Goal: Register for event/course

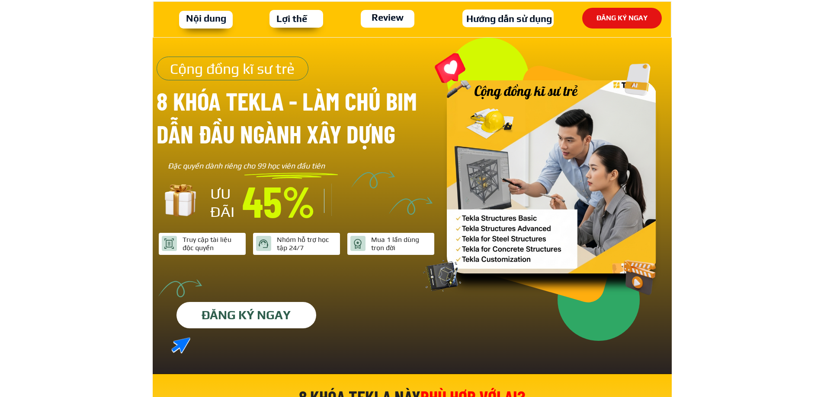
click at [272, 311] on p "ĐĂNG KÝ NGAY" at bounding box center [246, 315] width 145 height 27
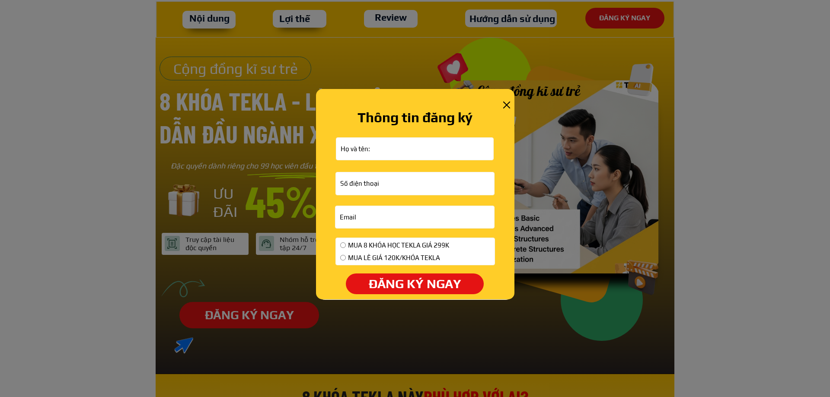
click at [397, 150] on input "text" at bounding box center [415, 149] width 153 height 22
type input "hà văn chiến"
click at [383, 188] on input "tel" at bounding box center [415, 184] width 154 height 22
type input "0967298518"
click at [377, 220] on input "email" at bounding box center [415, 217] width 154 height 22
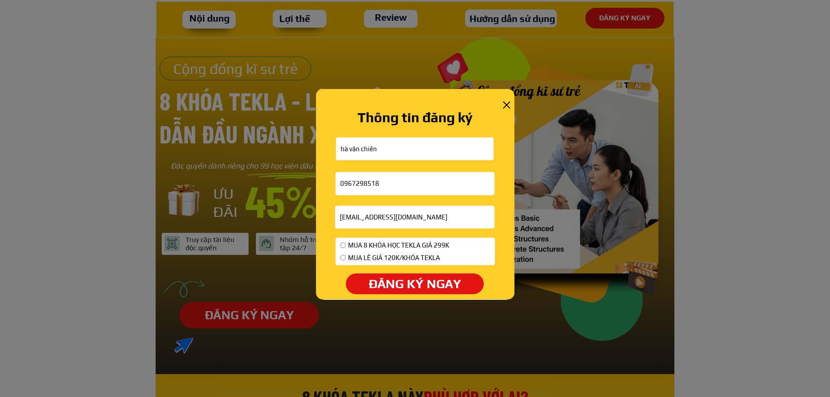
type input "[EMAIL_ADDRESS][DOMAIN_NAME]"
click at [343, 244] on input "radio" at bounding box center [343, 246] width 6 height 6
radio input "true"
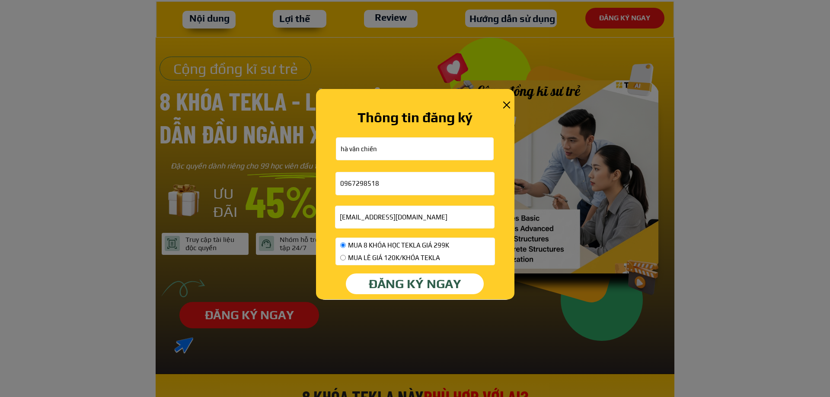
click at [376, 284] on p "ĐĂNG KÝ NGAY" at bounding box center [415, 284] width 138 height 21
